Goal: Transaction & Acquisition: Purchase product/service

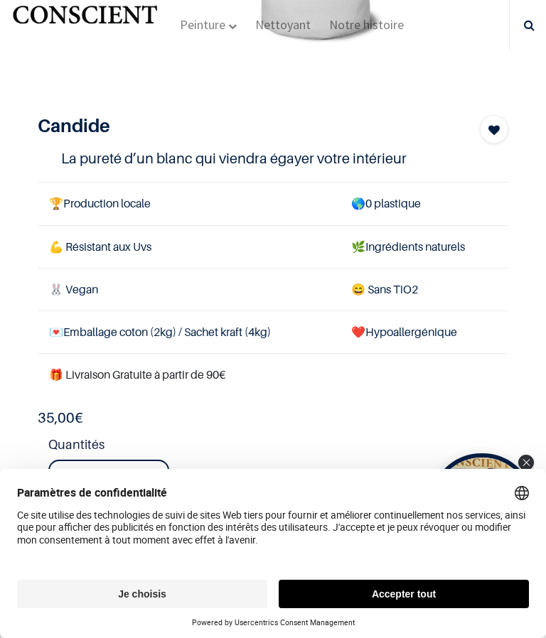
scroll to position [237, 0]
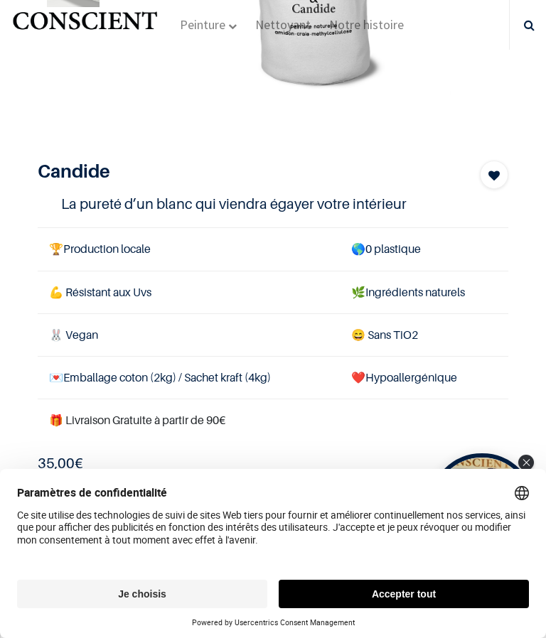
scroll to position [190, 0]
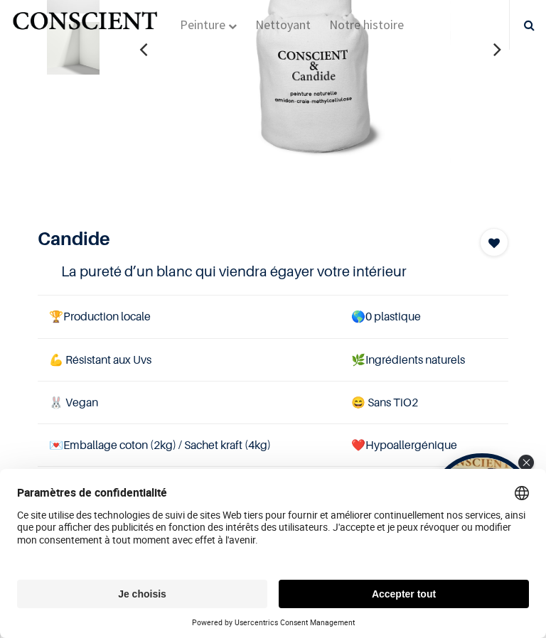
scroll to position [93, 0]
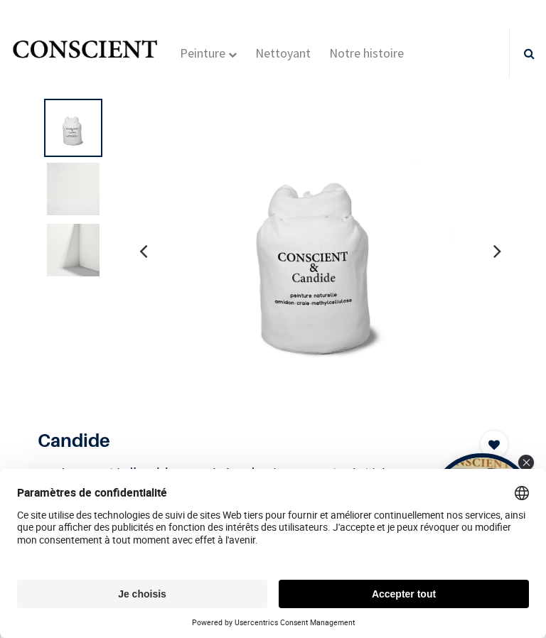
click at [502, 256] on button "button" at bounding box center [497, 251] width 22 height 53
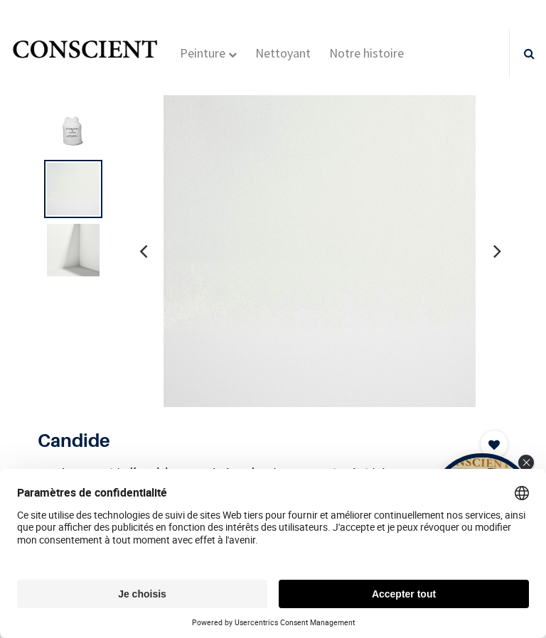
click at [505, 258] on button "button" at bounding box center [497, 251] width 22 height 53
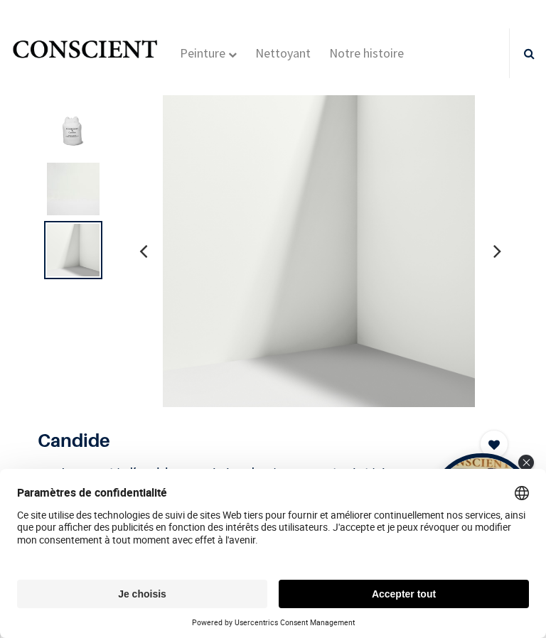
click at [502, 252] on button "button" at bounding box center [497, 251] width 22 height 53
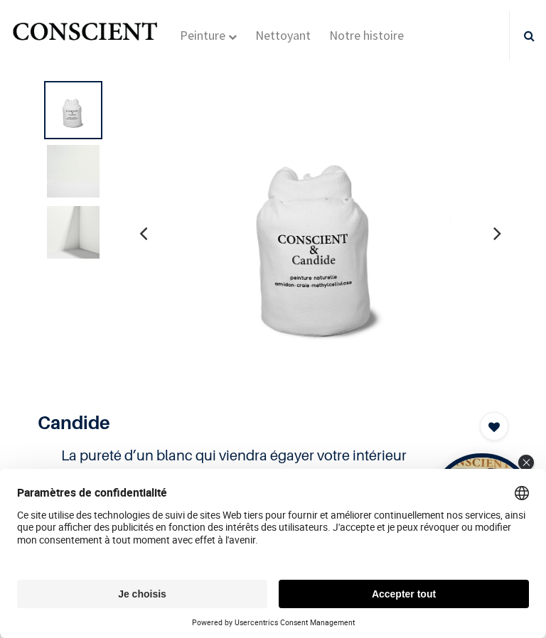
scroll to position [17, 0]
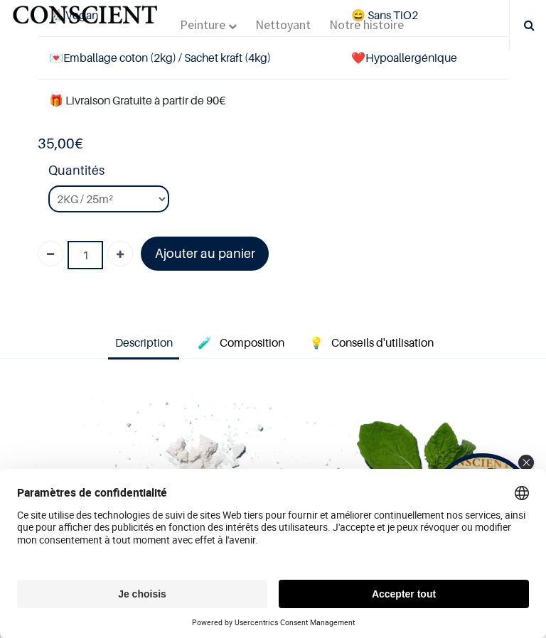
scroll to position [510, 0]
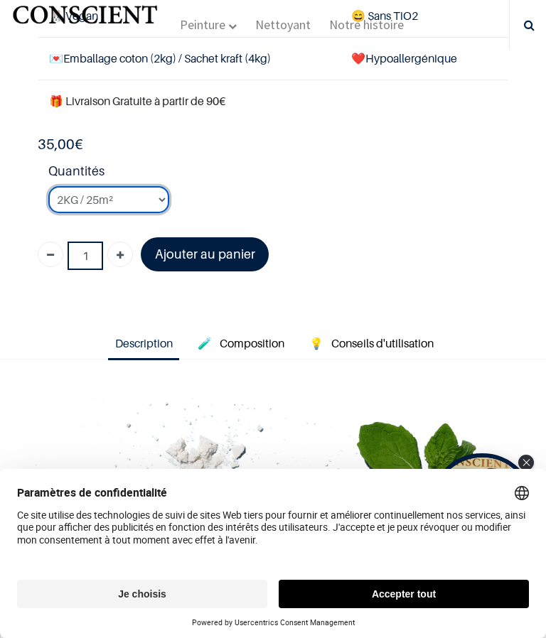
click at [160, 198] on select "2KG / 25m² 4KG / 50m² 8KG / 100m² Testeur" at bounding box center [108, 199] width 121 height 27
click at [156, 193] on select "2KG / 25m² 4KG / 50m² 8KG / 100m² Testeur" at bounding box center [108, 199] width 121 height 27
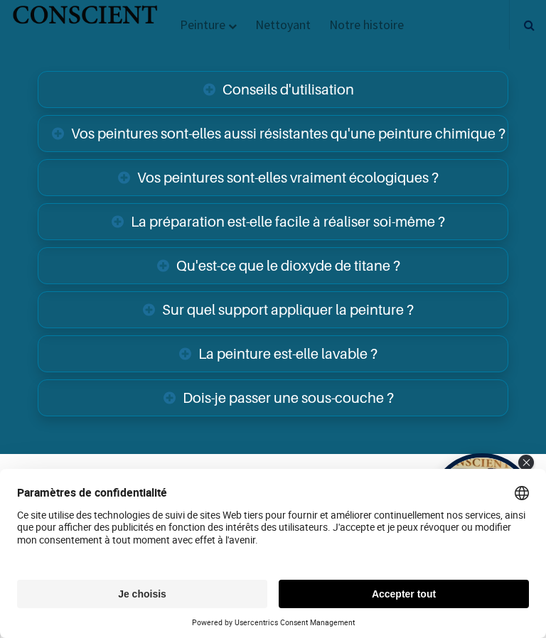
scroll to position [3212, 0]
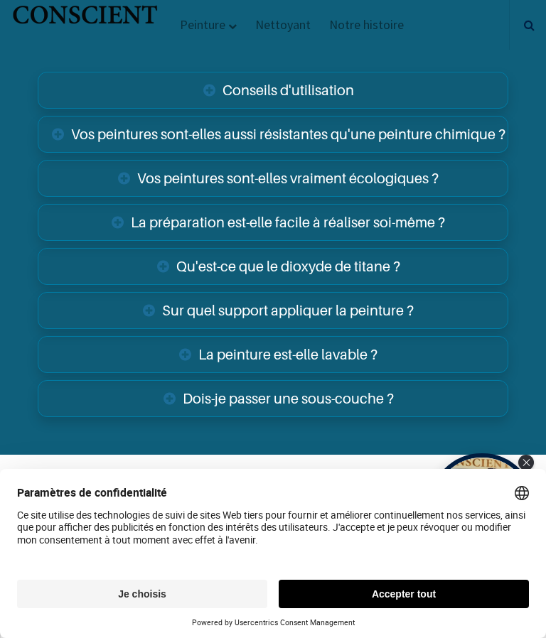
click at [360, 387] on link "Dois-je passer une sous-couche ?" at bounding box center [273, 398] width 470 height 37
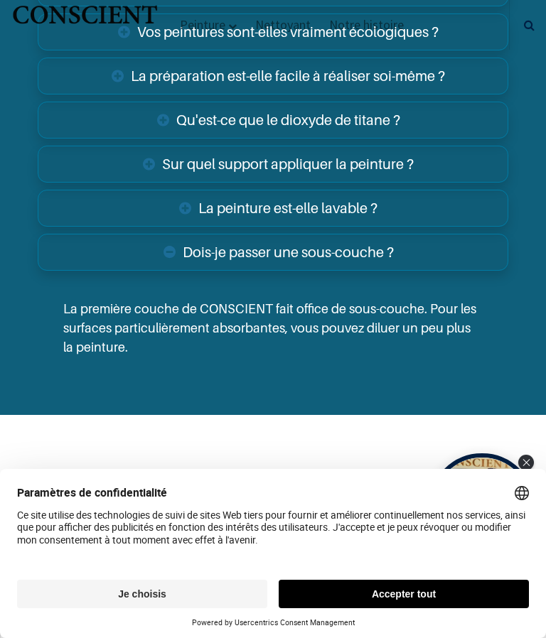
scroll to position [3358, 0]
click at [365, 192] on link "La peinture est-elle lavable ?" at bounding box center [273, 208] width 470 height 37
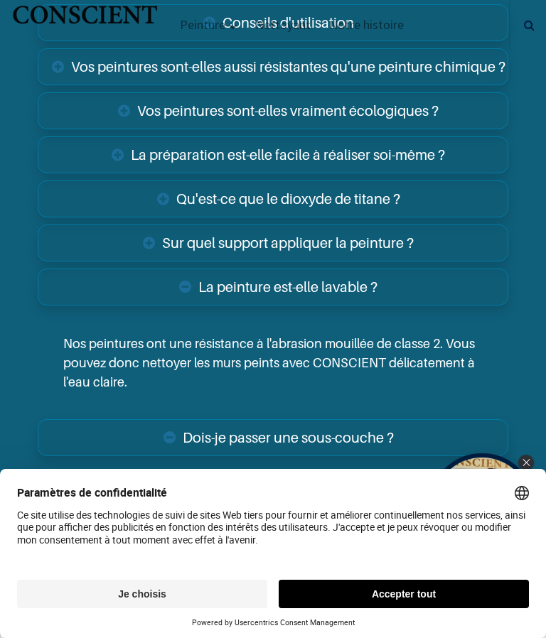
scroll to position [3280, 0]
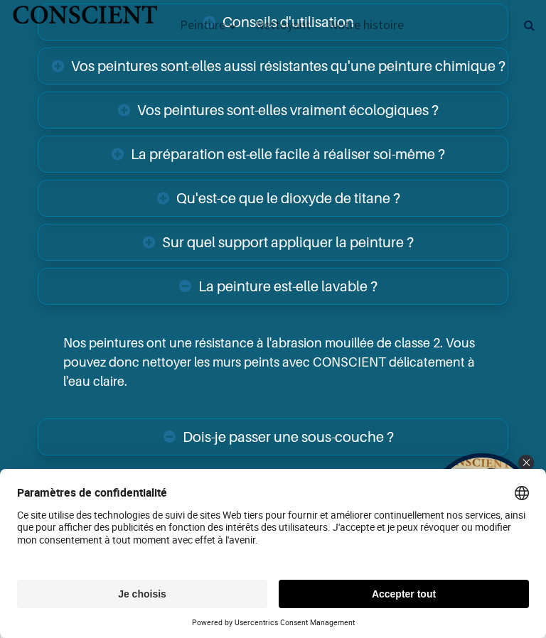
click at [371, 268] on link "La peinture est-elle lavable ?" at bounding box center [273, 286] width 470 height 37
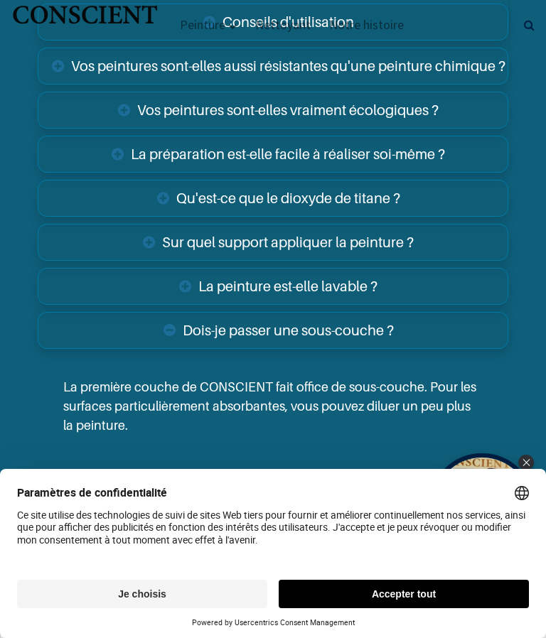
click at [404, 180] on link "Qu'est-ce que le dioxyde de titane ?" at bounding box center [273, 198] width 470 height 37
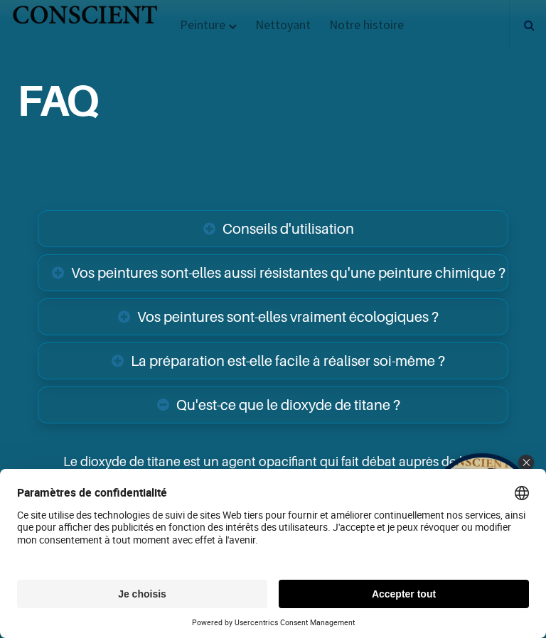
scroll to position [3071, 0]
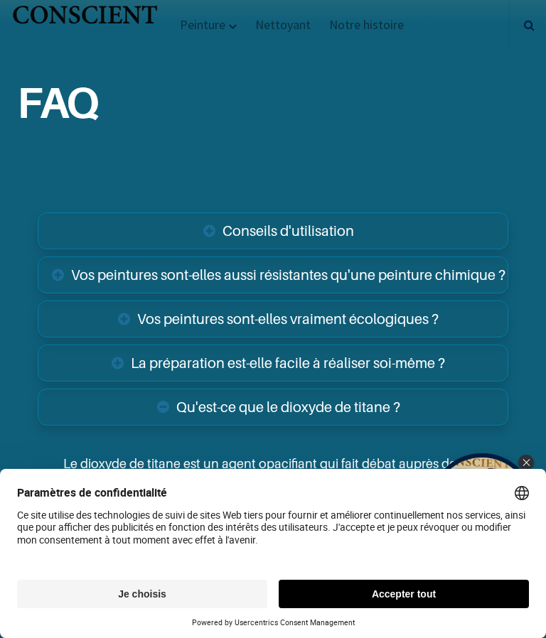
click at [476, 257] on link "Vos peintures sont-elles aussi résistantes qu'une peinture chimique ?" at bounding box center [273, 275] width 470 height 37
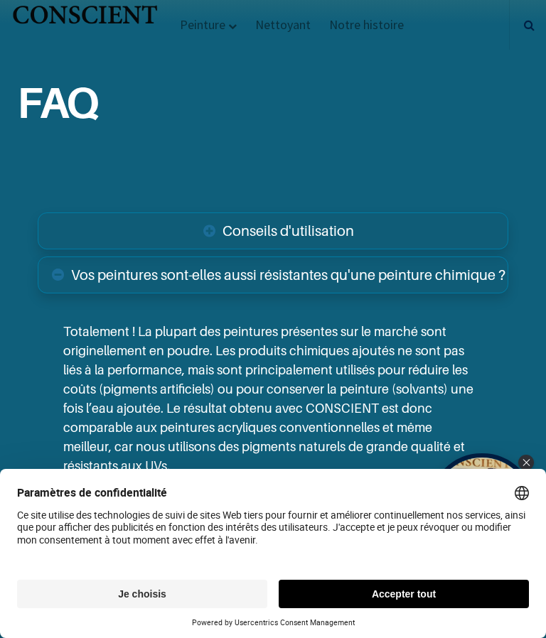
click at [365, 213] on link "Conseils d'utilisation" at bounding box center [273, 231] width 470 height 37
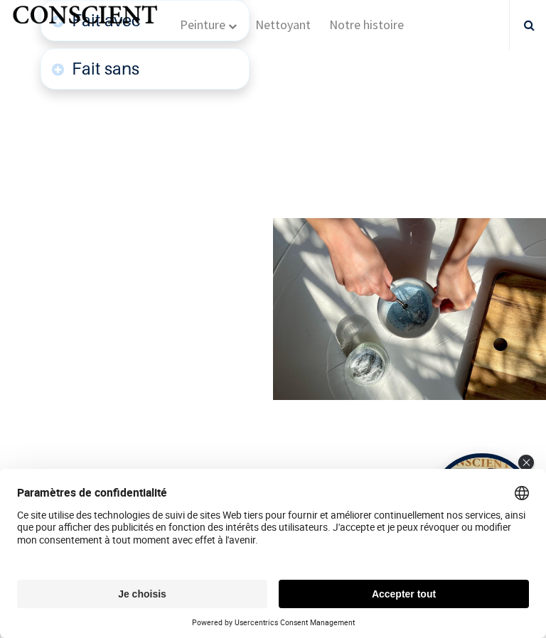
scroll to position [1744, 0]
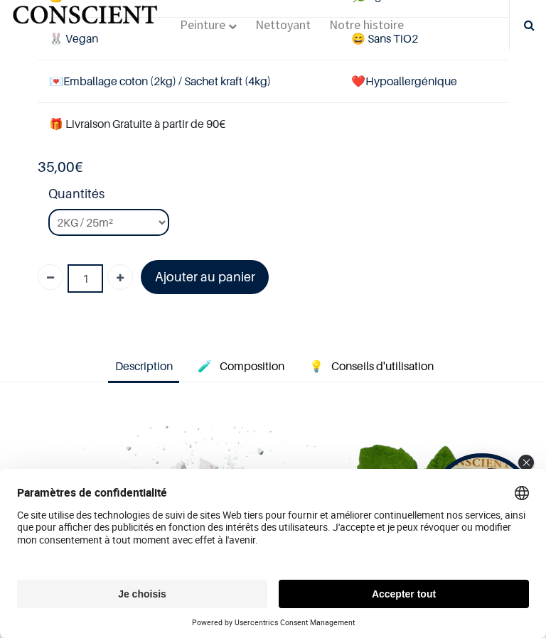
scroll to position [486, 0]
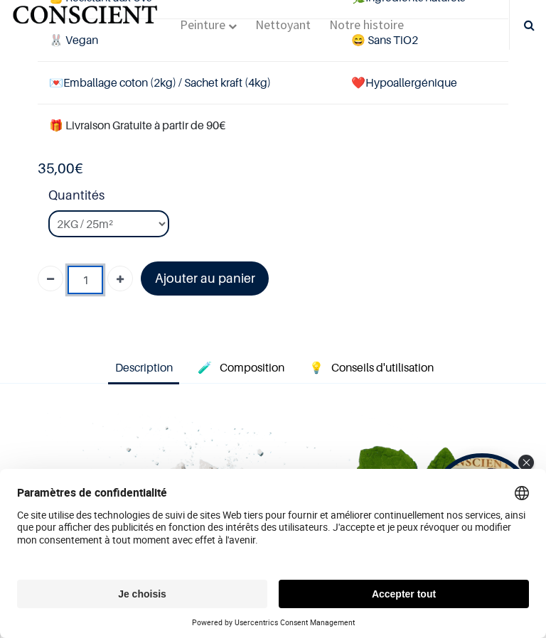
click at [88, 266] on input "1" at bounding box center [86, 280] width 36 height 28
click at [207, 276] on font "Ajouter au panier" at bounding box center [205, 278] width 100 height 15
click at [203, 262] on link "Ajouter au panier" at bounding box center [204, 279] width 127 height 35
click at [209, 278] on font "Ajouter au panier" at bounding box center [205, 278] width 100 height 15
click at [423, 598] on button "Accepter tout" at bounding box center [404, 594] width 250 height 28
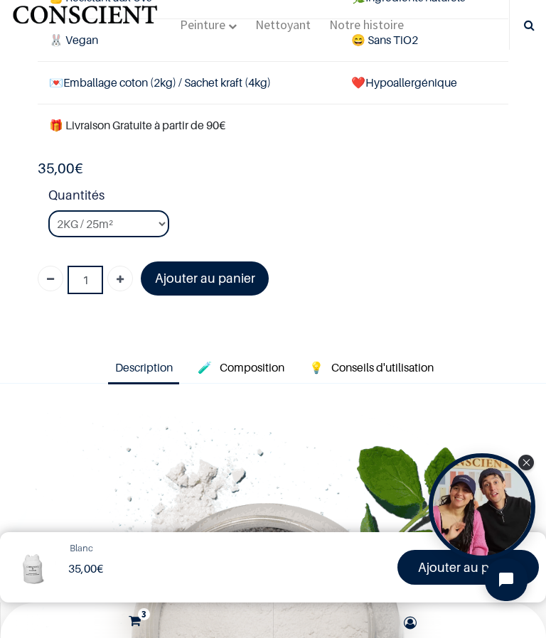
click at [458, 569] on font "Ajouter au panier" at bounding box center [468, 567] width 100 height 15
click at [537, 466] on img at bounding box center [273, 596] width 546 height 368
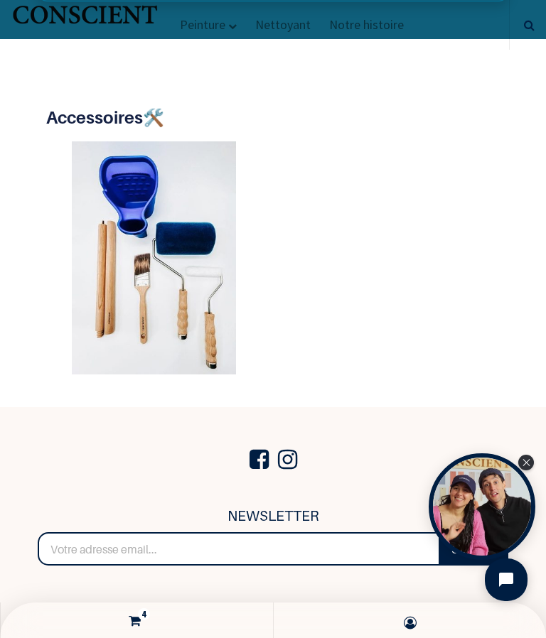
scroll to position [3627, 0]
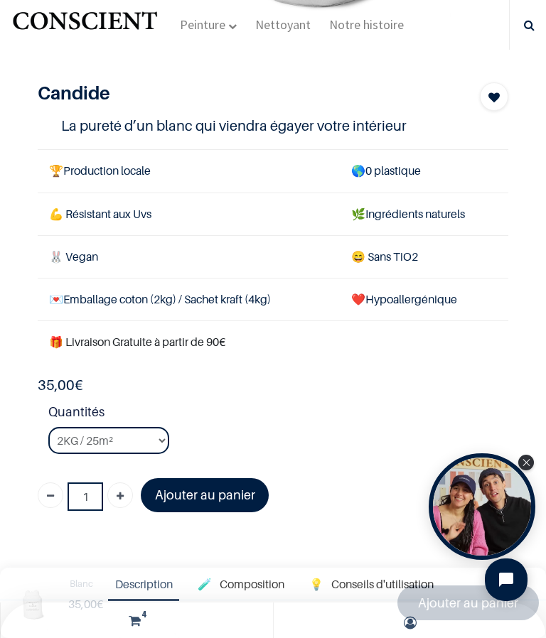
scroll to position [76, 0]
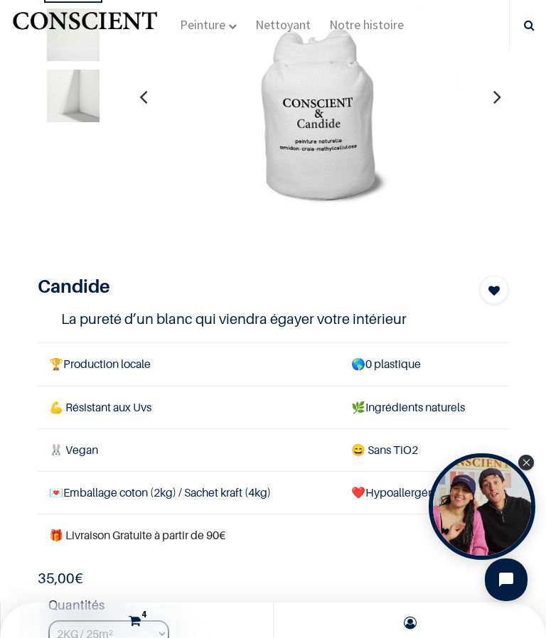
scroll to position [159, 0]
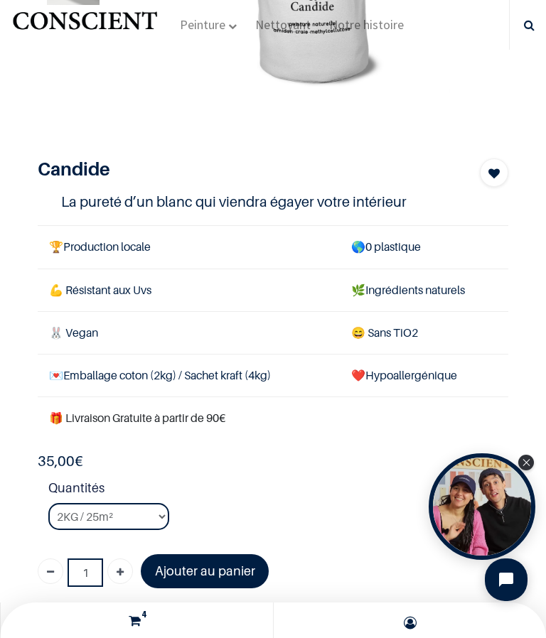
scroll to position [193, 0]
